Goal: Task Accomplishment & Management: Complete application form

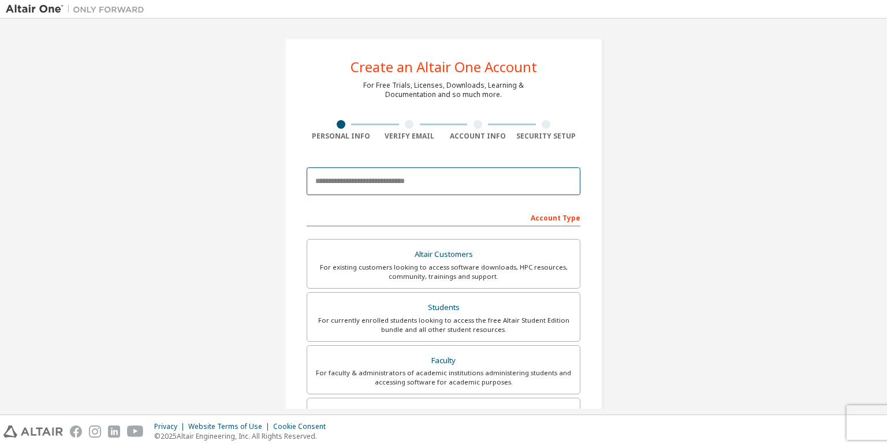
click at [503, 188] on input "email" at bounding box center [444, 181] width 274 height 28
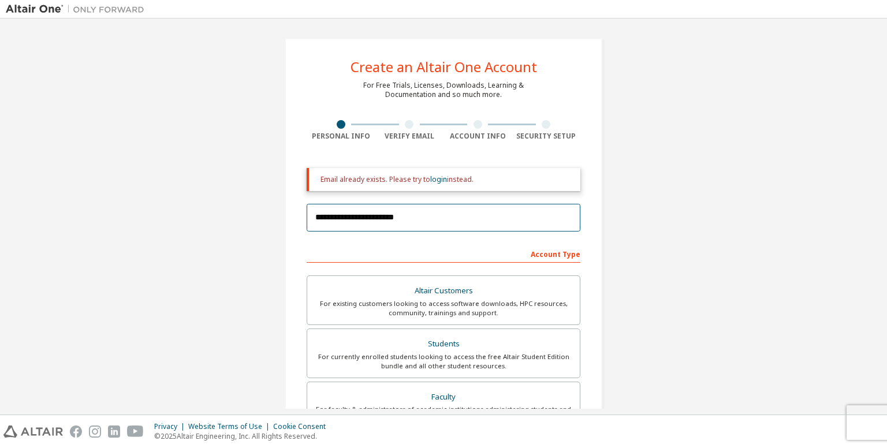
type input "**********"
click at [539, 149] on div "**********" at bounding box center [444, 348] width 318 height 621
